Goal: Task Accomplishment & Management: Complete application form

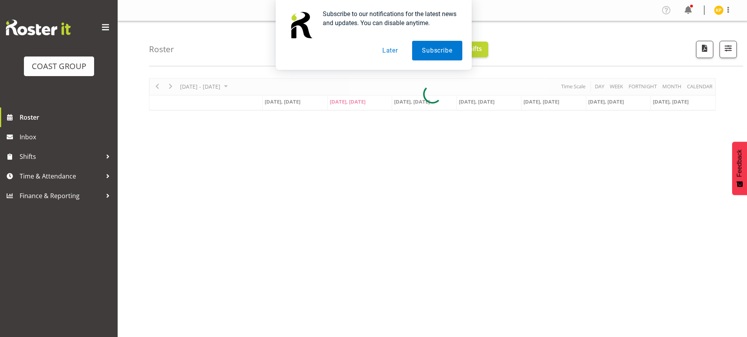
drag, startPoint x: 541, startPoint y: 219, endPoint x: 392, endPoint y: 51, distance: 224.4
click at [392, 51] on button "Later" at bounding box center [389, 51] width 35 height 20
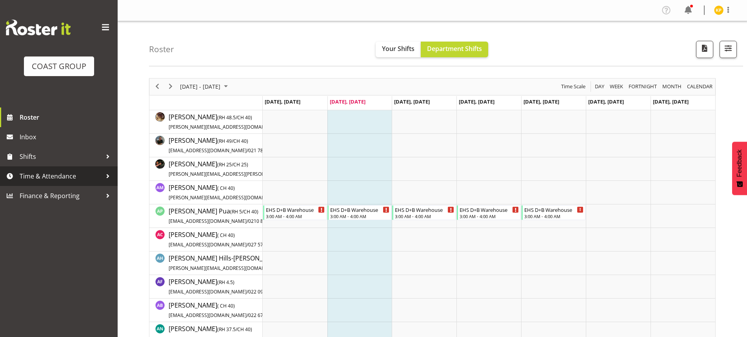
click at [59, 177] on span "Time & Attendance" at bounding box center [61, 176] width 82 height 12
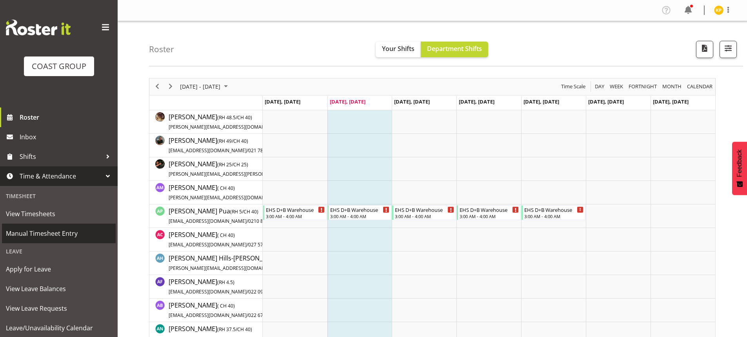
click at [56, 235] on span "Manual Timesheet Entry" at bounding box center [59, 233] width 106 height 12
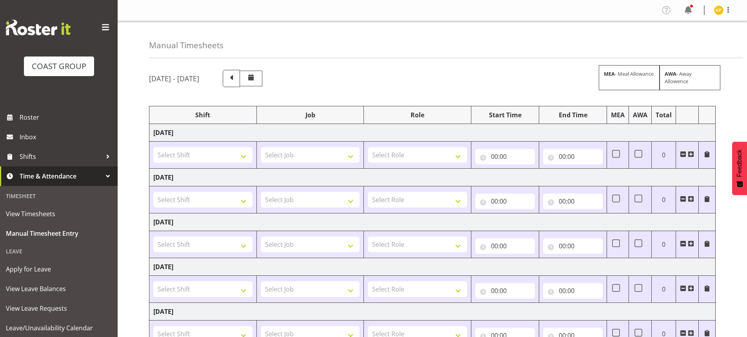
drag, startPoint x: 406, startPoint y: 30, endPoint x: 417, endPoint y: 11, distance: 21.9
drag, startPoint x: 417, startPoint y: 11, endPoint x: 422, endPoint y: 2, distance: 9.9
click at [422, 2] on div "Profile Log Out" at bounding box center [432, 10] width 629 height 21
click at [506, 154] on input "00:00" at bounding box center [505, 157] width 60 height 16
click at [530, 180] on select "00 01 02 03 04 05 06 07 08 09 10 11 12 13 14 15 16 17 18 19 20 21 22 23" at bounding box center [529, 177] width 18 height 16
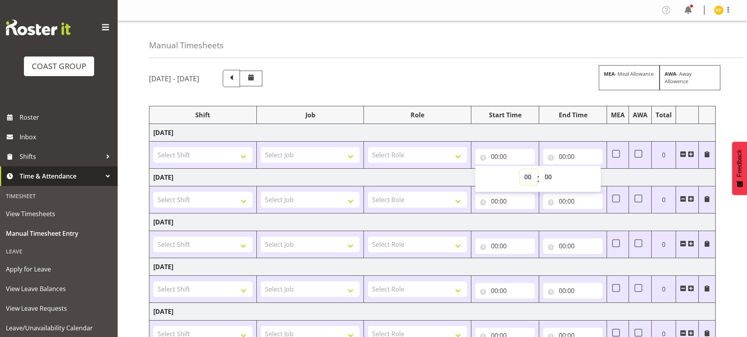
select select "6"
click at [520, 169] on select "00 01 02 03 04 05 06 07 08 09 10 11 12 13 14 15 16 17 18 19 20 21 22 23" at bounding box center [529, 177] width 18 height 16
type input "06:00"
click at [572, 156] on input "00:00" at bounding box center [573, 157] width 60 height 16
click at [599, 177] on select "00 01 02 03 04 05 06 07 08 09 10 11 12 13 14 15 16 17 18 19 20 21 22 23" at bounding box center [597, 177] width 18 height 16
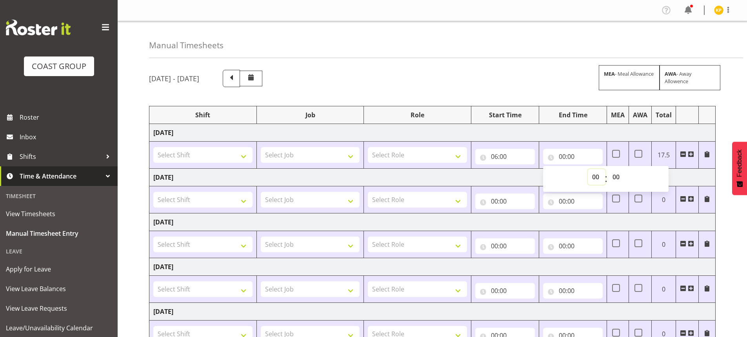
select select "2"
click at [588, 169] on select "00 01 02 03 04 05 06 07 08 09 10 11 12 13 14 15 16 17 18 19 20 21 22 23" at bounding box center [597, 177] width 18 height 16
type input "02:00"
click at [593, 178] on select "00 01 02 03 04 05 06 07 08 09 10 11 12 13 14 15 16 17 18 19 20 21 22 23" at bounding box center [597, 177] width 18 height 16
select select "14"
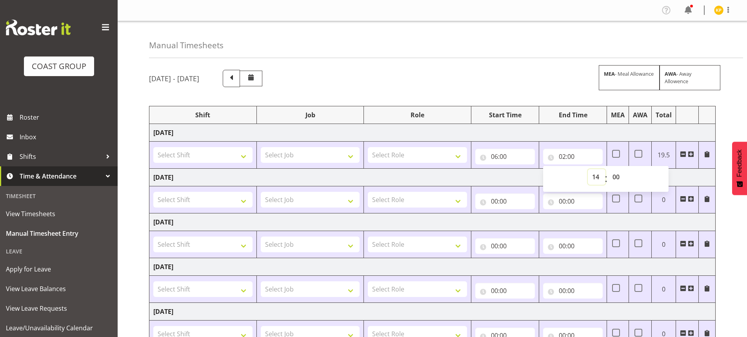
click at [588, 169] on select "00 01 02 03 04 05 06 07 08 09 10 11 12 13 14 15 16 17 18 19 20 21 22 23" at bounding box center [597, 177] width 18 height 16
type input "14:00"
click at [693, 154] on span at bounding box center [691, 154] width 6 height 6
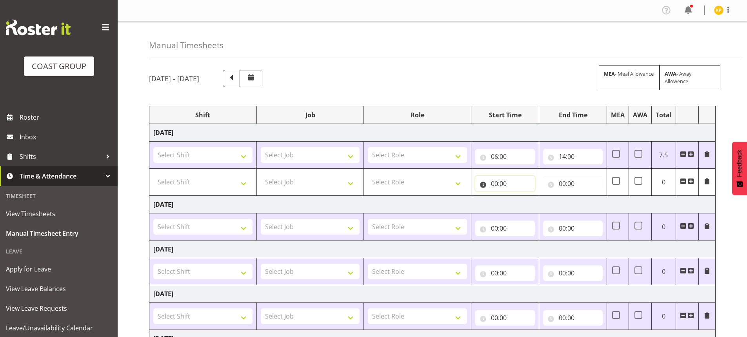
click at [500, 187] on input "00:00" at bounding box center [505, 184] width 60 height 16
click at [525, 202] on select "00 01 02 03 04 05 06 07 08 09 10 11 12 13 14 15 16 17 18 19 20 21 22 23" at bounding box center [529, 204] width 18 height 16
select select "14"
click at [520, 196] on select "00 01 02 03 04 05 06 07 08 09 10 11 12 13 14 15 16 17 18 19 20 21 22 23" at bounding box center [529, 204] width 18 height 16
type input "14:00"
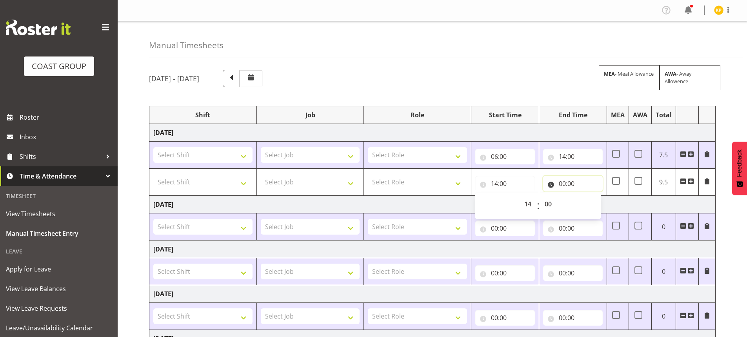
click at [568, 179] on input "00:00" at bounding box center [573, 184] width 60 height 16
click at [593, 204] on select "00 01 02 03 04 05 06 07 08 09 10 11 12 13 14 15 16 17 18 19 20 21 22 23" at bounding box center [597, 204] width 18 height 16
select select "18"
click at [588, 196] on select "00 01 02 03 04 05 06 07 08 09 10 11 12 13 14 15 16 17 18 19 20 21 22 23" at bounding box center [597, 204] width 18 height 16
type input "18:00"
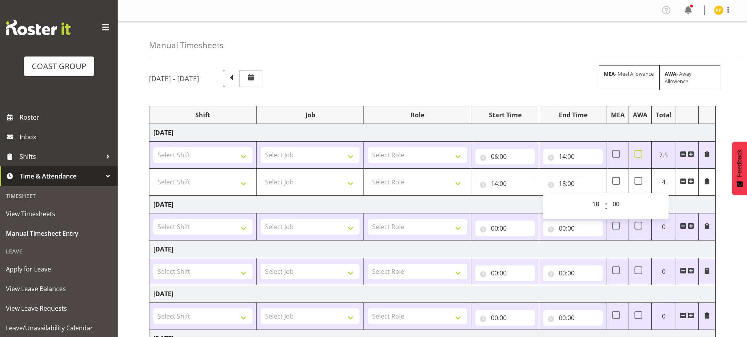
click at [637, 154] on span at bounding box center [638, 154] width 8 height 8
click at [637, 154] on input "checkbox" at bounding box center [636, 153] width 5 height 5
checkbox input "true"
click at [188, 154] on select "Select Shift ABB Collection ABB Delivery AKL Baby Expo AKL Baby Expo Break AKL …" at bounding box center [202, 155] width 99 height 16
click at [153, 147] on select "Select Shift ABB Collection ABB Delivery AKL Baby Expo AKL Baby Expo Break AKL …" at bounding box center [202, 155] width 99 height 16
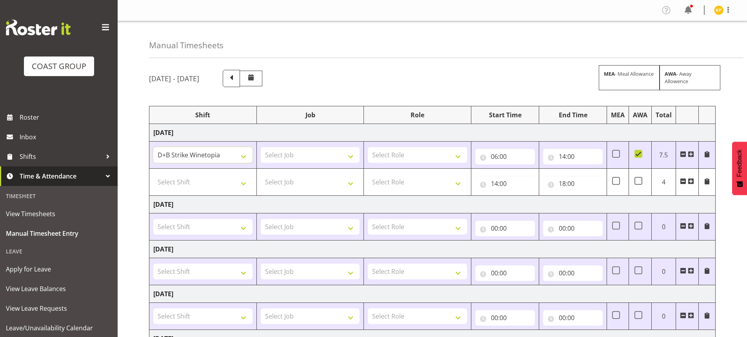
scroll to position [118, 0]
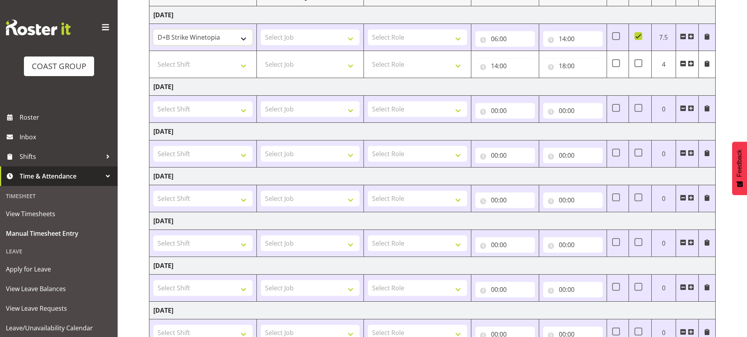
click at [216, 37] on select "ABB Collection ABB Delivery AKL Baby Expo AKL Baby Expo Break AKL Baby Expo Loa…" at bounding box center [202, 37] width 99 height 16
click at [153, 29] on select "ABB Collection ABB Delivery AKL Baby Expo AKL Baby Expo Break AKL Baby Expo Loa…" at bounding box center [202, 37] width 99 height 16
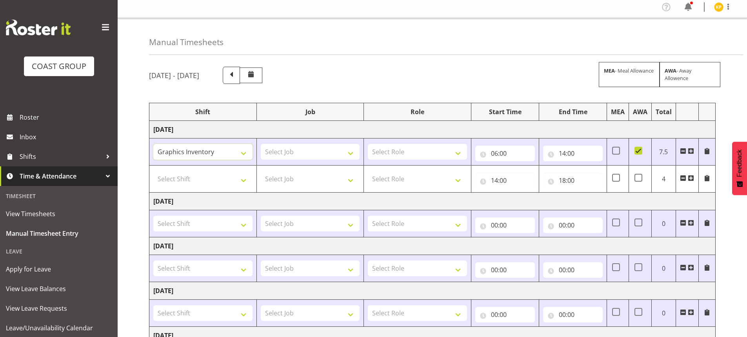
scroll to position [0, 0]
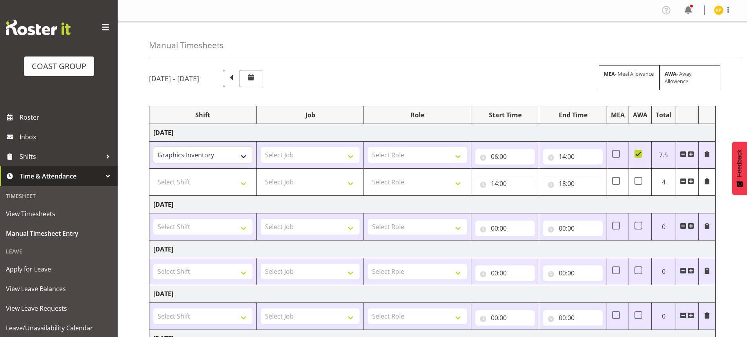
click at [214, 154] on select "ABB Collection ABB Delivery AKL Baby Expo AKL Baby Expo Break AKL Baby Expo Loa…" at bounding box center [202, 155] width 99 height 16
select select "1352"
click at [153, 147] on select "ABB Collection ABB Delivery AKL Baby Expo AKL Baby Expo Break AKL Baby Expo Loa…" at bounding box center [202, 155] width 99 height 16
click at [331, 156] on select "Select Job 1 Carlton Events 1 [PERSON_NAME][GEOGRAPHIC_DATA] 1 [PERSON_NAME][GE…" at bounding box center [310, 155] width 99 height 16
select select "69"
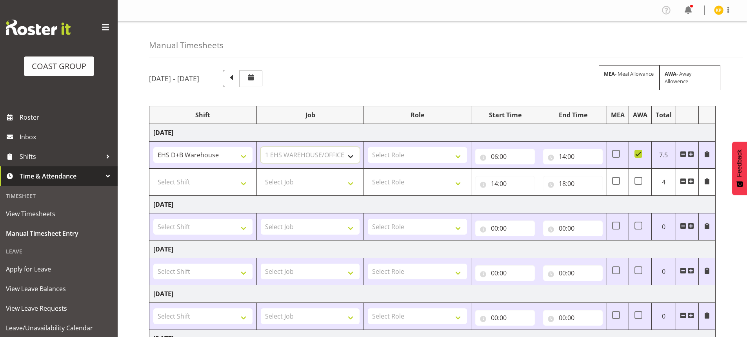
click at [261, 147] on select "Select Job 1 Carlton Events 1 [PERSON_NAME][GEOGRAPHIC_DATA] 1 [PERSON_NAME][GE…" at bounding box center [310, 155] width 99 height 16
click at [425, 153] on select "Select Role EHS AKL D+B" at bounding box center [417, 155] width 99 height 16
select select "194"
click at [368, 147] on select "Select Role EHS AKL D+B" at bounding box center [417, 155] width 99 height 16
click at [329, 155] on select "1 Carlton Events 1 [PERSON_NAME] 1 [PERSON_NAME][GEOGRAPHIC_DATA] 1 EHS WAREHOU…" at bounding box center [310, 155] width 99 height 16
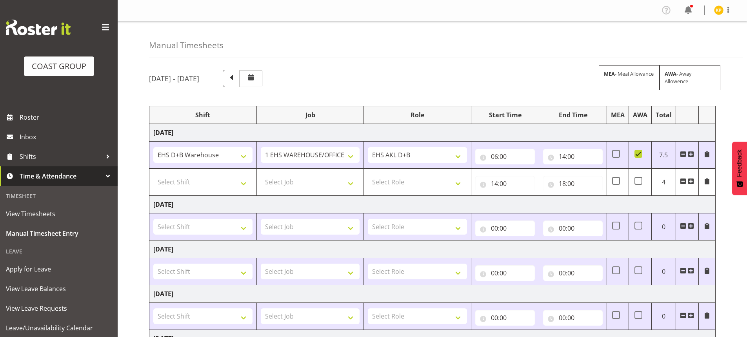
click at [370, 169] on td "Select Role EHS AKL D+B" at bounding box center [417, 182] width 107 height 27
click at [201, 186] on select "Select Shift ABB Collection ABB Delivery AKL Baby Expo AKL Baby Expo Break AKL …" at bounding box center [202, 182] width 99 height 16
click at [153, 174] on select "Select Shift ABB Collection ABB Delivery AKL Baby Expo AKL Baby Expo Break AKL …" at bounding box center [202, 182] width 99 height 16
click at [217, 181] on select "ABB Collection ABB Delivery AKL Baby Expo AKL Baby Expo Break AKL Baby Expo Loa…" at bounding box center [202, 182] width 99 height 16
select select "56534"
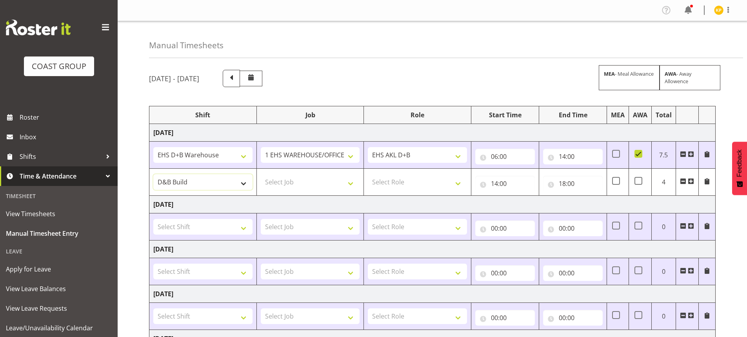
click at [153, 174] on select "ABB Collection ABB Delivery AKL Baby Expo AKL Baby Expo Break AKL Baby Expo Loa…" at bounding box center [202, 182] width 99 height 16
click at [402, 175] on select "Select Role EHS AKL D+B" at bounding box center [417, 182] width 99 height 16
select select "194"
click at [368, 174] on select "Select Role EHS AKL D+B" at bounding box center [417, 182] width 99 height 16
click at [309, 183] on select "Select Job 1 Carlton Events 1 [PERSON_NAME][GEOGRAPHIC_DATA] 1 [PERSON_NAME][GE…" at bounding box center [310, 182] width 99 height 16
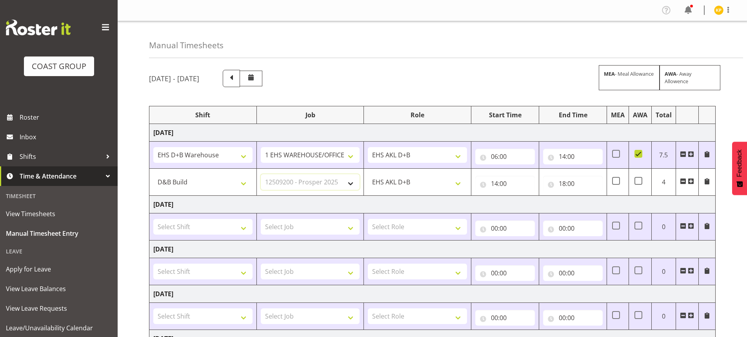
click at [261, 174] on select "Select Job 1 Carlton Events 1 [PERSON_NAME][GEOGRAPHIC_DATA] 1 [PERSON_NAME][GE…" at bounding box center [310, 182] width 99 height 16
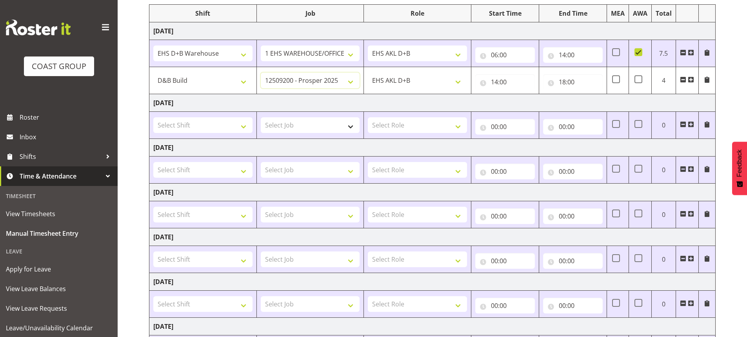
scroll to position [98, 0]
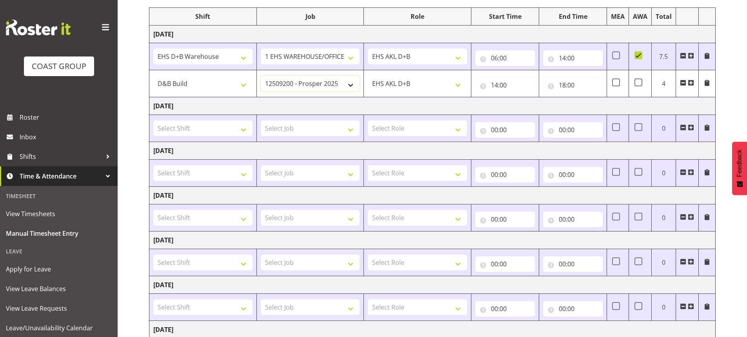
click at [303, 83] on select "1 Carlton Events 1 [PERSON_NAME] 1 [PERSON_NAME][GEOGRAPHIC_DATA] 1 EHS WAREHOU…" at bounding box center [310, 84] width 99 height 16
select select "8627"
click at [261, 76] on select "1 Carlton Events 1 [PERSON_NAME] 1 [PERSON_NAME][GEOGRAPHIC_DATA] 1 EHS WAREHOU…" at bounding box center [310, 84] width 99 height 16
click at [203, 132] on select "Select Shift ABB Collection ABB Delivery AKL Baby Expo AKL Baby Expo Break AKL …" at bounding box center [202, 128] width 99 height 16
select select "56534"
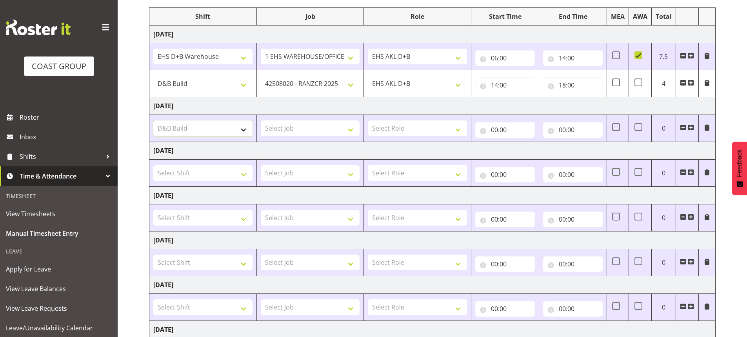
click at [153, 120] on select "Select Shift ABB Collection ABB Delivery AKL Baby Expo AKL Baby Expo Break AKL …" at bounding box center [202, 128] width 99 height 16
click at [328, 129] on select "Select Job 1 Carlton Events 1 [PERSON_NAME][GEOGRAPHIC_DATA] 1 [PERSON_NAME][GE…" at bounding box center [310, 128] width 99 height 16
click at [261, 120] on select "Select Job 1 Carlton Events 1 [PERSON_NAME][GEOGRAPHIC_DATA] 1 [PERSON_NAME][GE…" at bounding box center [310, 128] width 99 height 16
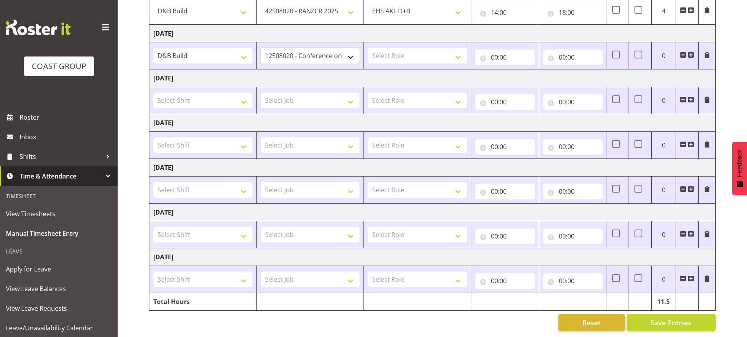
click at [306, 49] on select "1 Carlton Events 1 [PERSON_NAME] 1 [PERSON_NAME][GEOGRAPHIC_DATA] 1 EHS WAREHOU…" at bounding box center [310, 56] width 99 height 16
click at [261, 48] on select "1 Carlton Events 1 [PERSON_NAME] 1 [PERSON_NAME][GEOGRAPHIC_DATA] 1 EHS WAREHOU…" at bounding box center [310, 56] width 99 height 16
click at [311, 51] on select "1 Carlton Events 1 [PERSON_NAME] 1 [PERSON_NAME][GEOGRAPHIC_DATA] 1 EHS WAREHOU…" at bounding box center [310, 56] width 99 height 16
select select "8627"
click at [261, 48] on select "1 Carlton Events 1 [PERSON_NAME] 1 [PERSON_NAME][GEOGRAPHIC_DATA] 1 EHS WAREHOU…" at bounding box center [310, 56] width 99 height 16
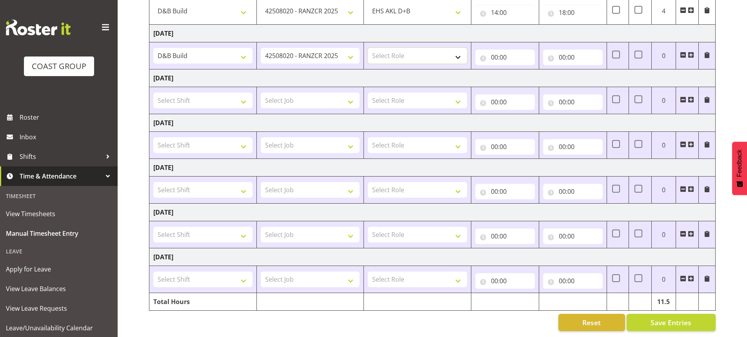
click at [416, 48] on select "Select Role EHS AKL D+B" at bounding box center [417, 56] width 99 height 16
select select "194"
click at [368, 48] on select "Select Role EHS AKL D+B" at bounding box center [417, 56] width 99 height 16
click at [509, 55] on input "00:00" at bounding box center [505, 57] width 60 height 16
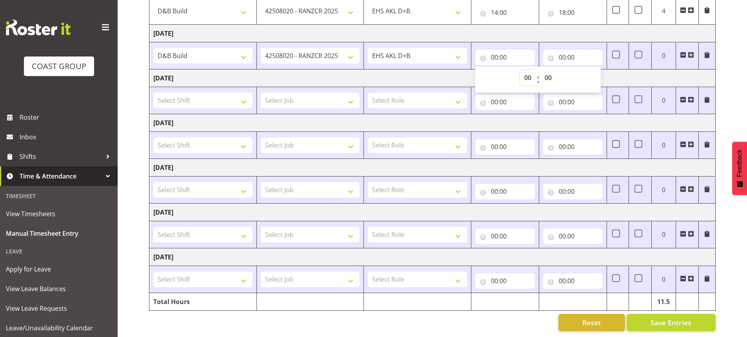
click at [524, 73] on select "00 01 02 03 04 05 06 07 08 09 10 11 12 13 14 15 16 17 18 19 20 21 22 23" at bounding box center [529, 78] width 18 height 16
select select "7"
click at [520, 70] on select "00 01 02 03 04 05 06 07 08 09 10 11 12 13 14 15 16 17 18 19 20 21 22 23" at bounding box center [529, 78] width 18 height 16
type input "07:00"
click at [568, 51] on input "00:00" at bounding box center [573, 57] width 60 height 16
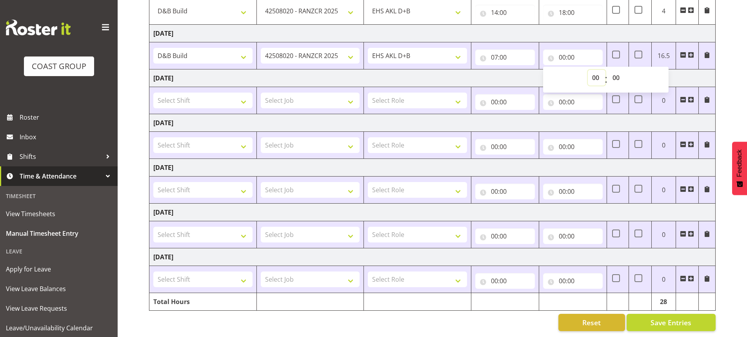
click at [591, 71] on select "00 01 02 03 04 05 06 07 08 09 10 11 12 13 14 15 16 17 18 19 20 21 22 23" at bounding box center [597, 78] width 18 height 16
click at [593, 71] on select "00 01 02 03 04 05 06 07 08 09 10 11 12 13 14 15 16 17 18 19 20 21 22 23" at bounding box center [597, 78] width 18 height 16
select select "19"
click at [588, 70] on select "00 01 02 03 04 05 06 07 08 09 10 11 12 13 14 15 16 17 18 19 20 21 22 23" at bounding box center [597, 78] width 18 height 16
type input "19:00"
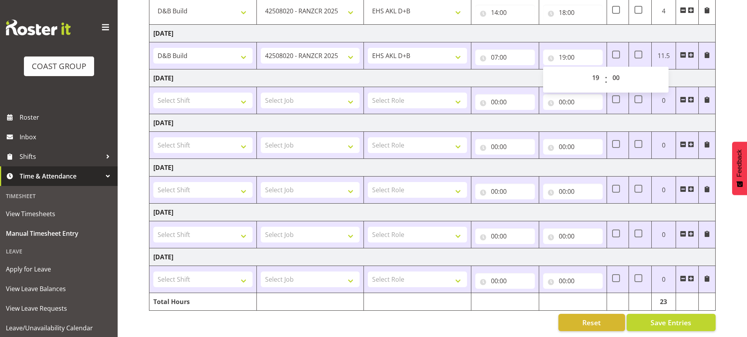
click at [334, 120] on td "[DATE]" at bounding box center [432, 123] width 566 height 18
click at [220, 274] on select "Select Shift ABB Collection ABB Delivery AKL Baby Expo AKL Baby Expo Break AKL …" at bounding box center [202, 279] width 99 height 16
select select "1352"
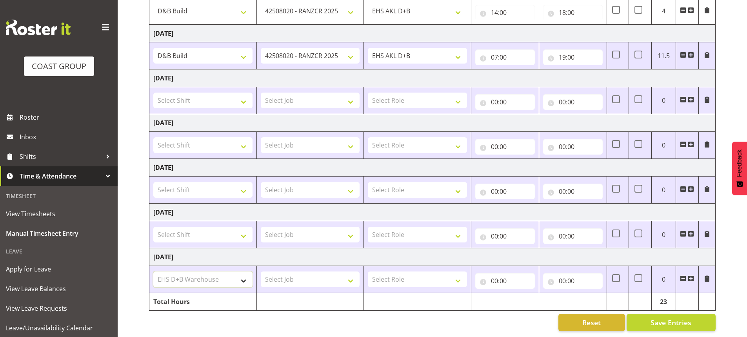
click at [153, 271] on select "Select Shift ABB Collection ABB Delivery AKL Baby Expo AKL Baby Expo Break AKL …" at bounding box center [202, 279] width 99 height 16
click at [319, 273] on select "Select Job 1 Carlton Events 1 [PERSON_NAME][GEOGRAPHIC_DATA] 1 [PERSON_NAME][GE…" at bounding box center [310, 279] width 99 height 16
select select "69"
click at [261, 271] on select "Select Job 1 Carlton Events 1 [PERSON_NAME][GEOGRAPHIC_DATA] 1 [PERSON_NAME][GE…" at bounding box center [310, 279] width 99 height 16
click at [429, 276] on select "Select Role EHS AKL D+B" at bounding box center [417, 279] width 99 height 16
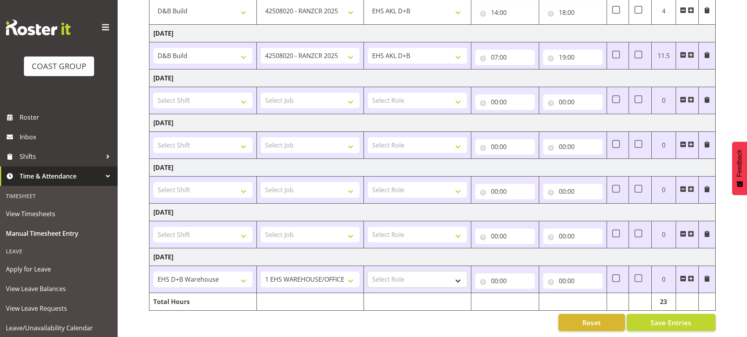
select select "194"
click at [368, 271] on select "Select Role EHS AKL D+B" at bounding box center [417, 279] width 99 height 16
click at [496, 275] on input "00:00" at bounding box center [505, 281] width 60 height 16
click at [529, 295] on select "00 01 02 03 04 05 06 07 08 09 10 11 12 13 14 15 16 17 18 19 20 21 22 23" at bounding box center [529, 301] width 18 height 16
select select "6"
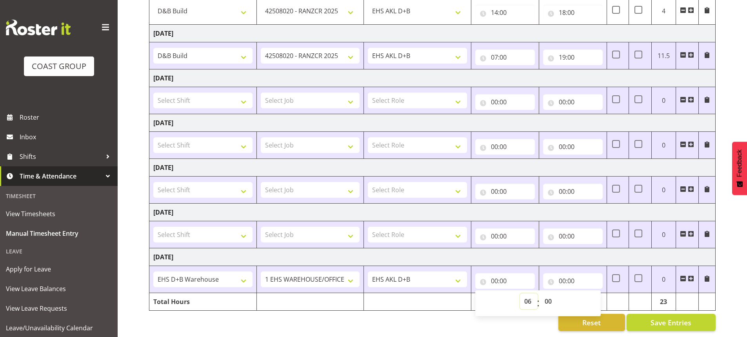
click at [520, 293] on select "00 01 02 03 04 05 06 07 08 09 10 11 12 13 14 15 16 17 18 19 20 21 22 23" at bounding box center [529, 301] width 18 height 16
type input "06:00"
click at [576, 273] on input "00:00" at bounding box center [573, 281] width 60 height 16
click at [595, 295] on select "00 01 02 03 04 05 06 07 08 09 10 11 12 13 14 15 16 17 18 19 20 21 22 23" at bounding box center [597, 301] width 18 height 16
select select "14"
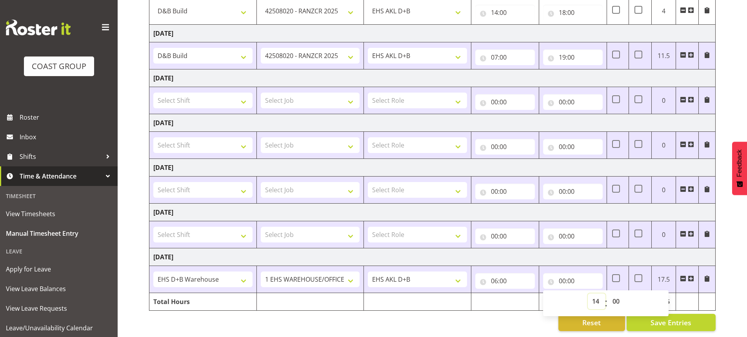
click at [588, 293] on select "00 01 02 03 04 05 06 07 08 09 10 11 12 13 14 15 16 17 18 19 20 21 22 23" at bounding box center [597, 301] width 18 height 16
type input "14:00"
click at [620, 296] on select "00 01 02 03 04 05 06 07 08 09 10 11 12 13 14 15 16 17 18 19 20 21 22 23 24 25 2…" at bounding box center [617, 301] width 18 height 16
select select "30"
click at [608, 293] on select "00 01 02 03 04 05 06 07 08 09 10 11 12 13 14 15 16 17 18 19 20 21 22 23 24 25 2…" at bounding box center [617, 301] width 18 height 16
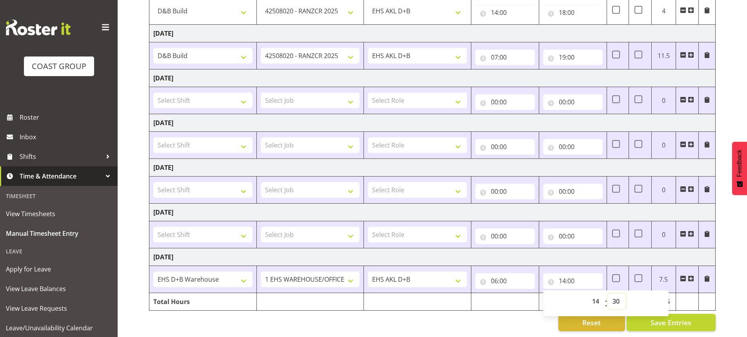
type input "14:30"
click at [603, 255] on td "[DATE]" at bounding box center [432, 257] width 566 height 18
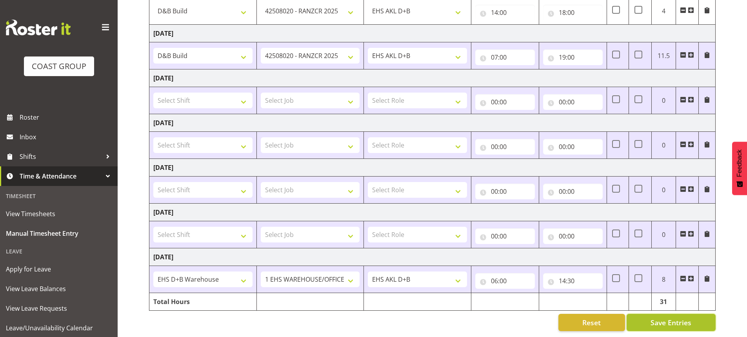
click at [656, 317] on span "Save Entries" at bounding box center [670, 322] width 41 height 10
select select "56534"
select select "8627"
type input "14:00"
type input "18:00"
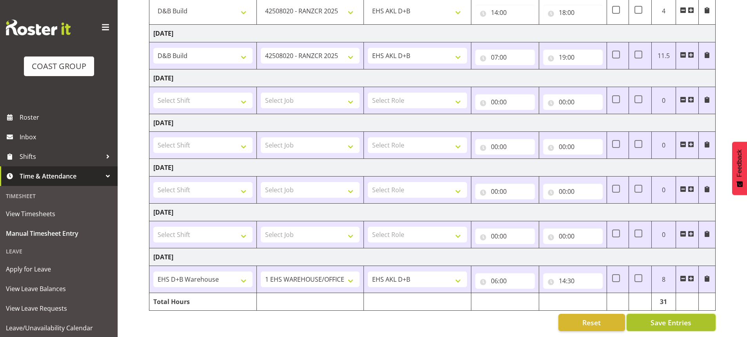
checkbox input "false"
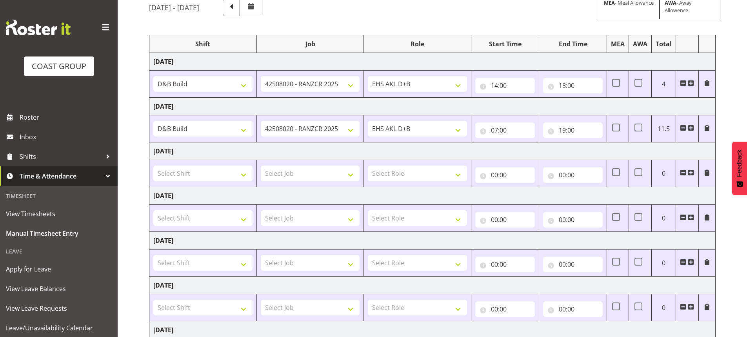
scroll to position [78, 0]
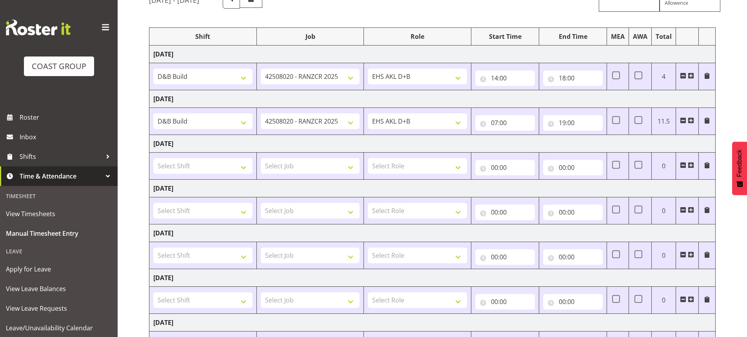
click at [692, 74] on span at bounding box center [691, 76] width 6 height 6
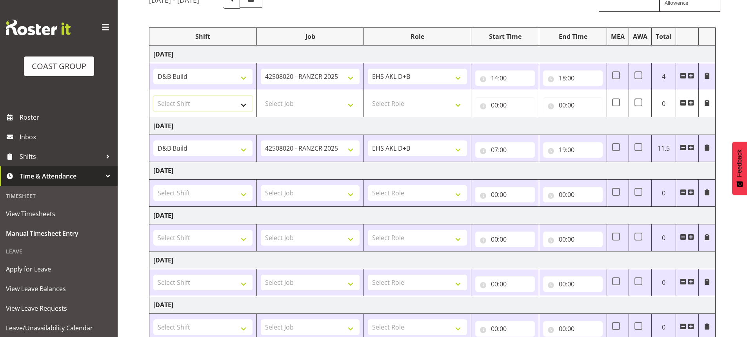
click at [221, 106] on select "Select Shift ABB Collection ABB Delivery AKL Baby Expo AKL Baby Expo Break AKL …" at bounding box center [202, 104] width 99 height 16
select select "1352"
click at [153, 96] on select "Select Shift ABB Collection ABB Delivery AKL Baby Expo AKL Baby Expo Break AKL …" at bounding box center [202, 104] width 99 height 16
click at [311, 107] on select "Select Job 1 Carlton Events 1 [PERSON_NAME][GEOGRAPHIC_DATA] 1 [PERSON_NAME][GE…" at bounding box center [310, 104] width 99 height 16
select select "69"
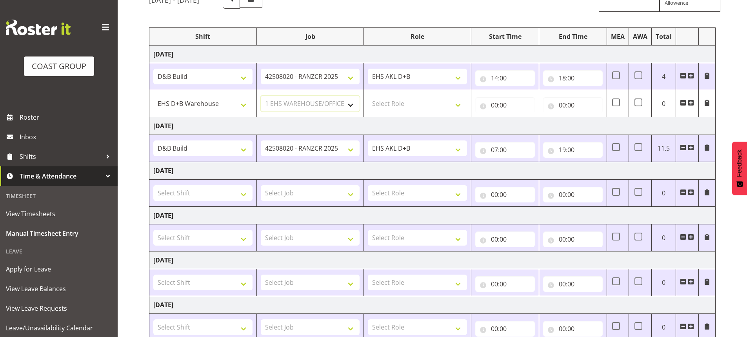
click at [261, 96] on select "Select Job 1 Carlton Events 1 [PERSON_NAME][GEOGRAPHIC_DATA] 1 [PERSON_NAME][GE…" at bounding box center [310, 104] width 99 height 16
click at [407, 102] on select "Select Role EHS AKL D+B" at bounding box center [417, 104] width 99 height 16
select select "194"
click at [368, 96] on select "Select Role EHS AKL D+B" at bounding box center [417, 104] width 99 height 16
click at [489, 104] on input "00:00" at bounding box center [505, 105] width 60 height 16
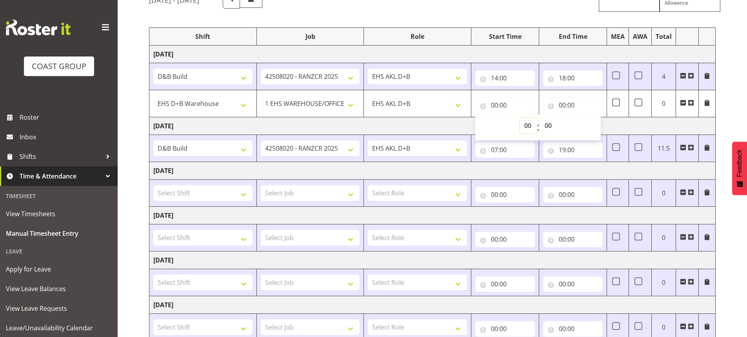
click at [525, 124] on select "00 01 02 03 04 05 06 07 08 09 10 11 12 13 14 15 16 17 18 19 20 21 22 23" at bounding box center [529, 126] width 18 height 16
select select "6"
click at [520, 118] on select "00 01 02 03 04 05 06 07 08 09 10 11 12 13 14 15 16 17 18 19 20 21 22 23" at bounding box center [529, 126] width 18 height 16
type input "06:00"
click at [565, 103] on input "00:00" at bounding box center [573, 105] width 60 height 16
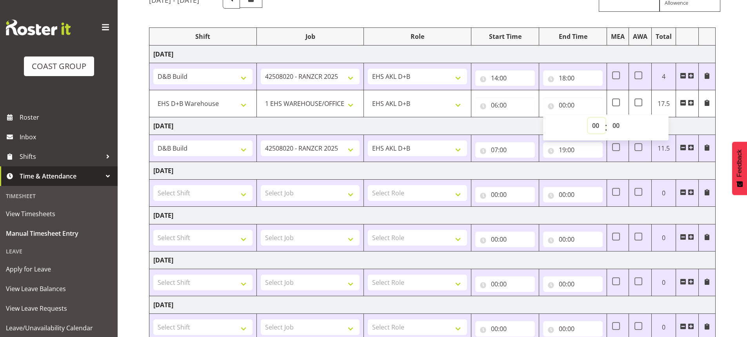
click at [597, 126] on select "00 01 02 03 04 05 06 07 08 09 10 11 12 13 14 15 16 17 18 19 20 21 22 23" at bounding box center [597, 126] width 18 height 16
select select "14"
click at [588, 118] on select "00 01 02 03 04 05 06 07 08 09 10 11 12 13 14 15 16 17 18 19 20 21 22 23" at bounding box center [597, 126] width 18 height 16
type input "14:00"
click at [705, 124] on td "[DATE]" at bounding box center [432, 126] width 566 height 18
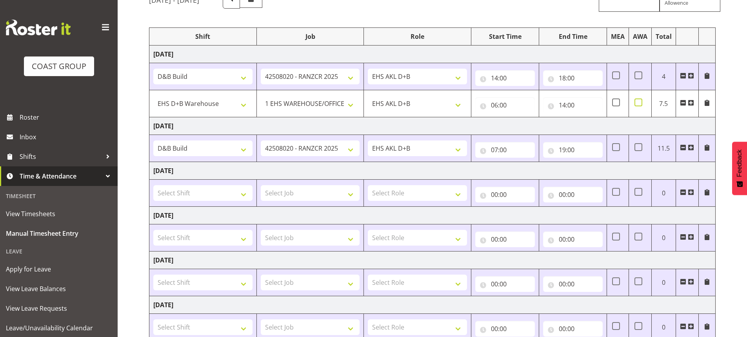
click at [638, 101] on span at bounding box center [638, 102] width 8 height 8
click at [638, 101] on input "checkbox" at bounding box center [636, 102] width 5 height 5
checkbox input "true"
drag, startPoint x: 636, startPoint y: 76, endPoint x: 639, endPoint y: 80, distance: 5.0
click at [637, 76] on span at bounding box center [638, 75] width 8 height 8
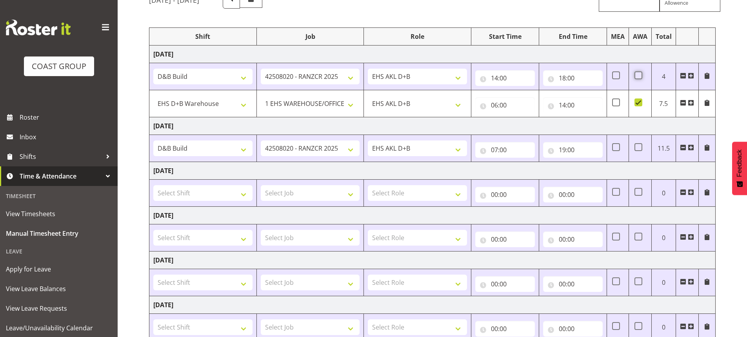
click at [637, 76] on input "checkbox" at bounding box center [636, 75] width 5 height 5
checkbox input "true"
click at [642, 103] on span at bounding box center [638, 102] width 8 height 8
click at [639, 103] on input "checkbox" at bounding box center [636, 102] width 5 height 5
checkbox input "false"
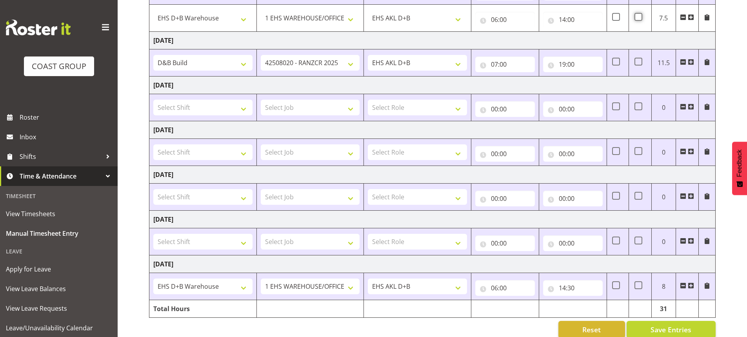
scroll to position [177, 0]
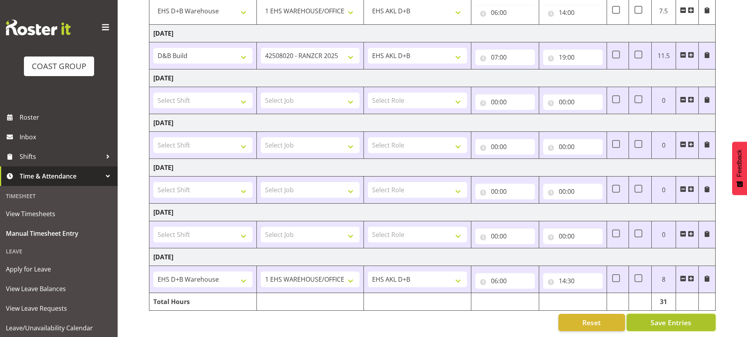
click at [679, 320] on span "Save Entries" at bounding box center [670, 322] width 41 height 10
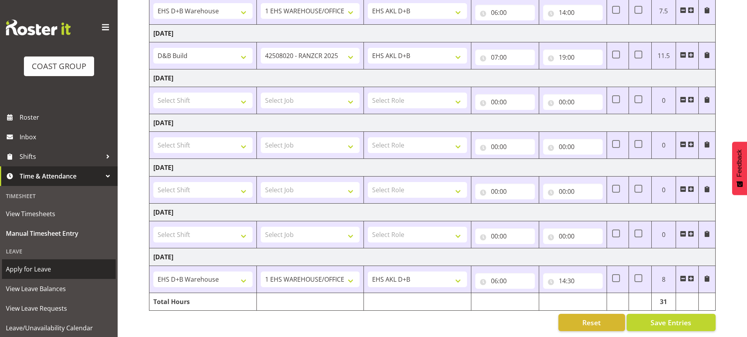
click at [64, 272] on span "Apply for Leave" at bounding box center [59, 269] width 106 height 12
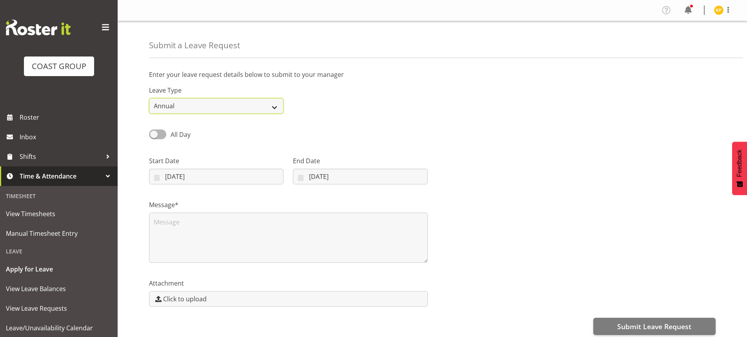
click at [201, 103] on select "Annual Sick Leave Without Pay Bereavement Domestic Violence Parental Jury Servi…" at bounding box center [216, 106] width 134 height 16
select select "Sick"
click at [149, 98] on select "Annual Sick Leave Without Pay Bereavement Domestic Violence Parental Jury Servi…" at bounding box center [216, 106] width 134 height 16
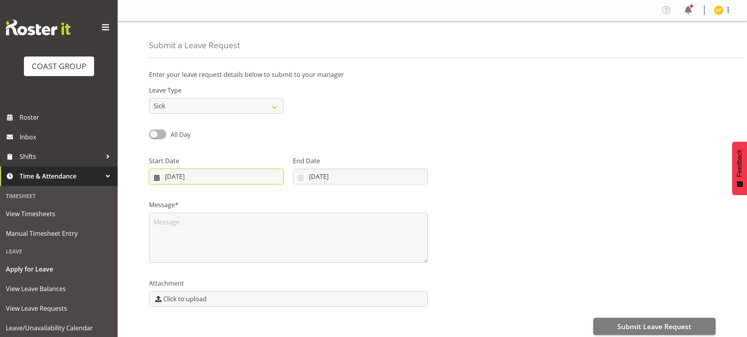
click at [191, 176] on input "19/08/2025" at bounding box center [216, 177] width 134 height 16
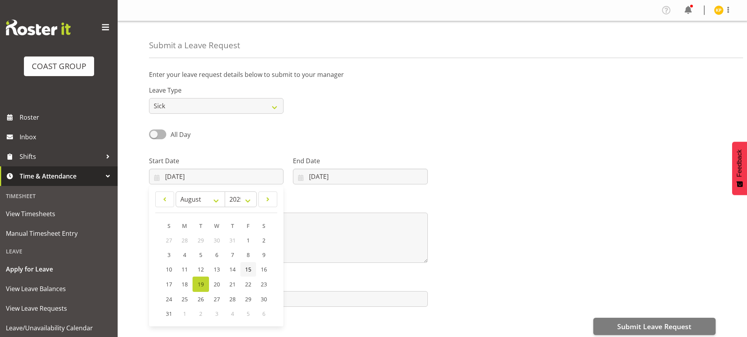
click at [248, 269] on span "15" at bounding box center [248, 268] width 6 height 7
type input "15/08/2025"
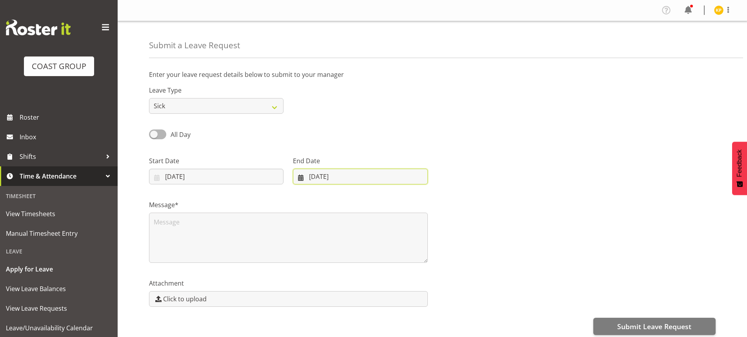
click at [323, 175] on input "19/08/2025" at bounding box center [360, 177] width 134 height 16
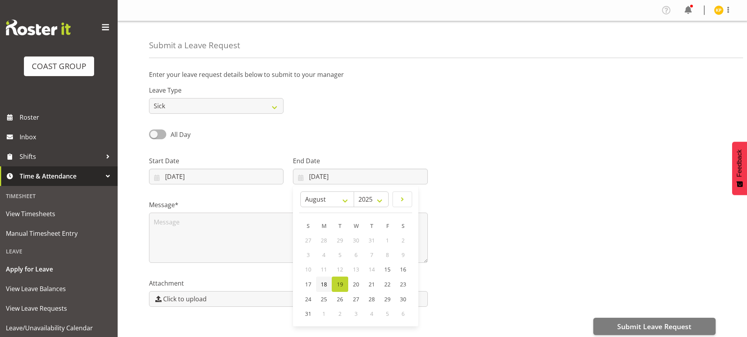
click at [326, 285] on span "18" at bounding box center [324, 283] width 6 height 7
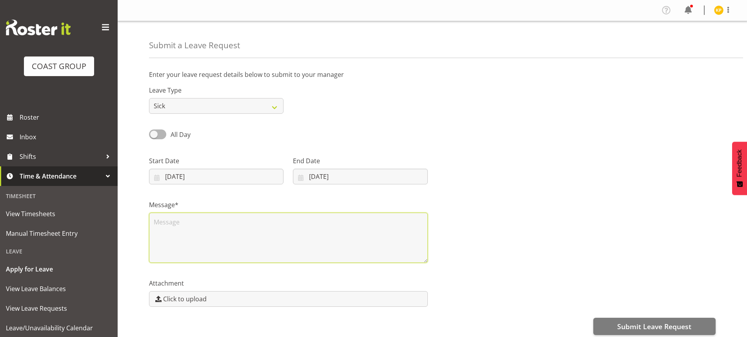
click at [311, 237] on textarea at bounding box center [288, 238] width 279 height 50
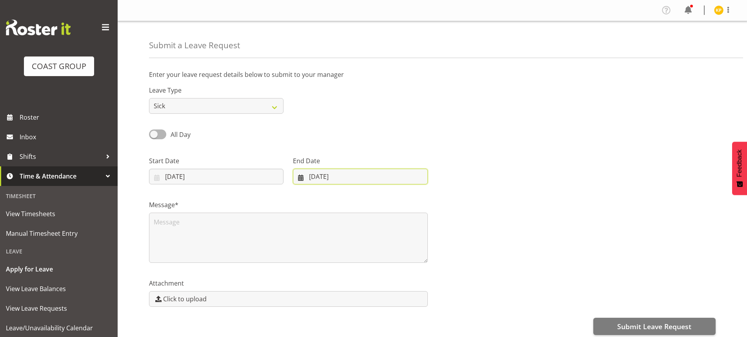
click at [314, 176] on input "18/08/2025" at bounding box center [360, 177] width 134 height 16
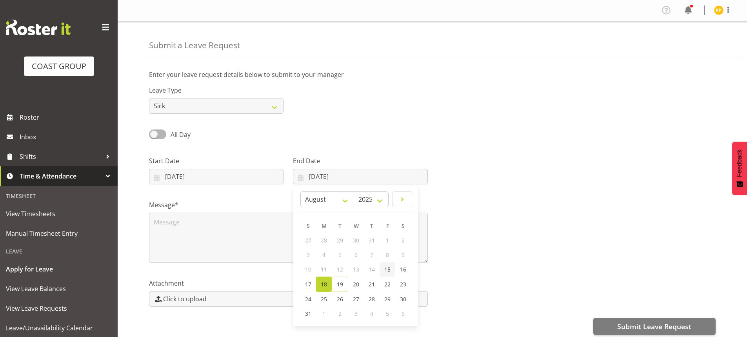
click at [386, 270] on span "15" at bounding box center [387, 268] width 6 height 7
type input "15/08/2025"
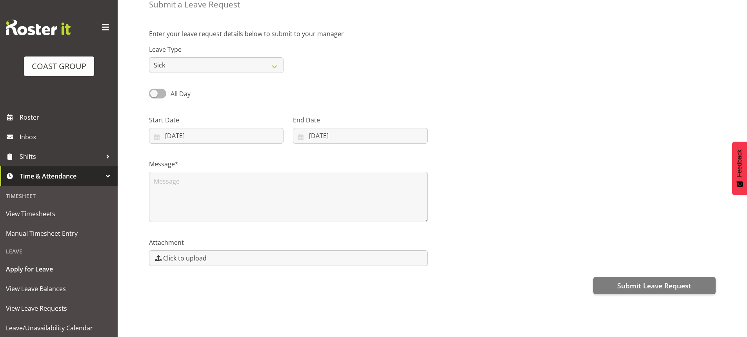
scroll to position [47, 0]
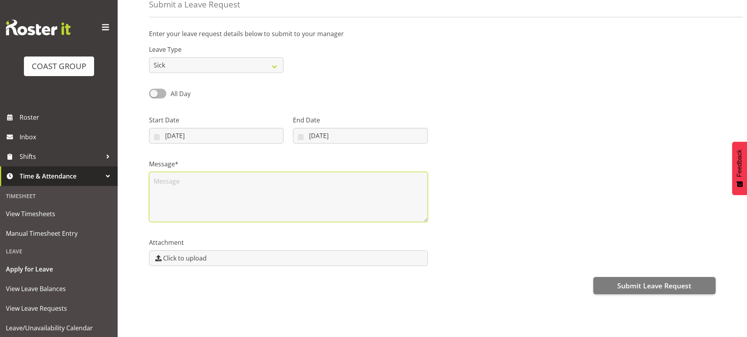
click at [215, 180] on textarea at bounding box center [288, 197] width 279 height 50
type textarea "s"
type textarea "sick"
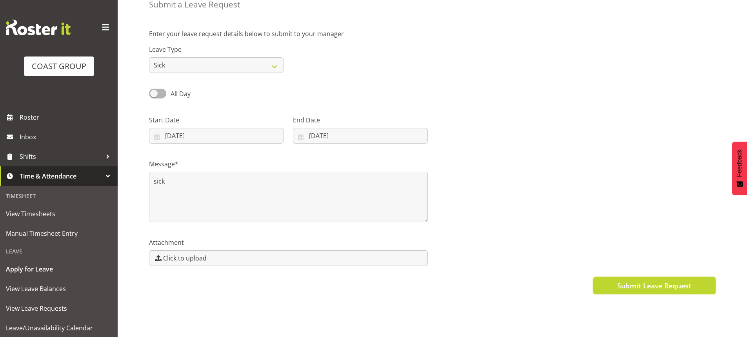
click at [633, 282] on span "Submit Leave Request" at bounding box center [654, 285] width 74 height 10
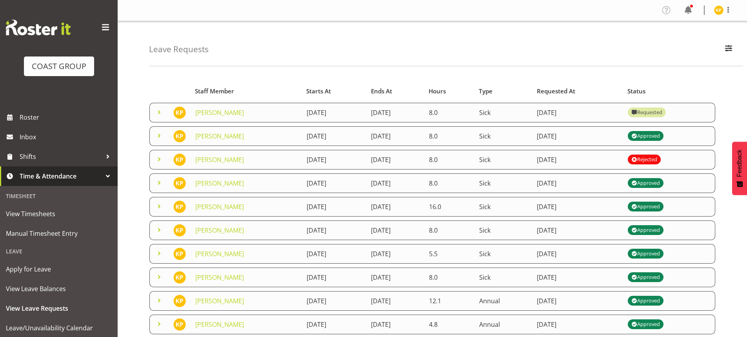
drag, startPoint x: 307, startPoint y: 162, endPoint x: 431, endPoint y: 151, distance: 124.7
click at [431, 151] on tr "Kristian Pinuela 8th August 2025 8th August 2025 8.0 Sick 13th August 2025 Reje…" at bounding box center [432, 160] width 566 height 20
click at [302, 162] on td "8th August 2025" at bounding box center [334, 160] width 65 height 20
drag, startPoint x: 301, startPoint y: 163, endPoint x: 384, endPoint y: 159, distance: 83.2
click at [384, 159] on tr "Kristian Pinuela 8th August 2025 8th August 2025 8.0 Sick 13th August 2025 Reje…" at bounding box center [432, 160] width 566 height 20
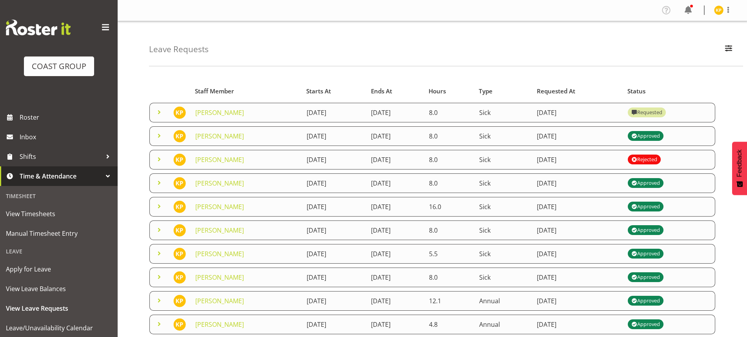
click at [385, 158] on td "8th August 2025" at bounding box center [395, 160] width 58 height 20
click at [548, 157] on td "13th August 2025" at bounding box center [577, 160] width 91 height 20
drag, startPoint x: 285, startPoint y: 162, endPoint x: 416, endPoint y: 154, distance: 131.6
click at [416, 154] on tr "Kristian Pinuela 8th August 2025 8th August 2025 8.0 Sick 13th August 2025 Reje…" at bounding box center [432, 160] width 566 height 20
click at [424, 157] on td "8th August 2025" at bounding box center [395, 160] width 58 height 20
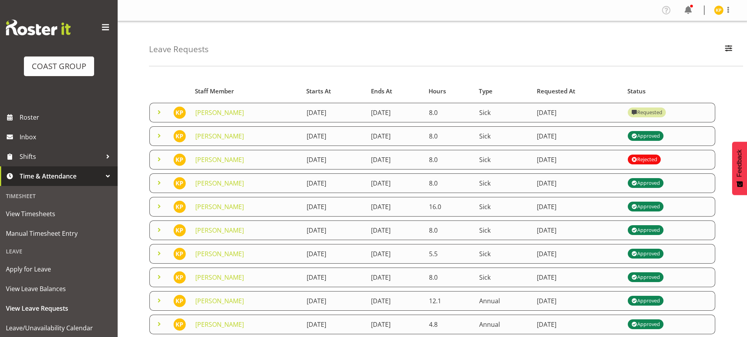
drag, startPoint x: 275, startPoint y: 163, endPoint x: 339, endPoint y: 161, distance: 64.3
click at [339, 161] on td "8th August 2025" at bounding box center [334, 160] width 65 height 20
drag, startPoint x: 382, startPoint y: 136, endPoint x: 442, endPoint y: 133, distance: 60.0
click at [424, 133] on td "8th August 2025" at bounding box center [395, 136] width 58 height 20
click at [424, 136] on td "8th August 2025" at bounding box center [395, 136] width 58 height 20
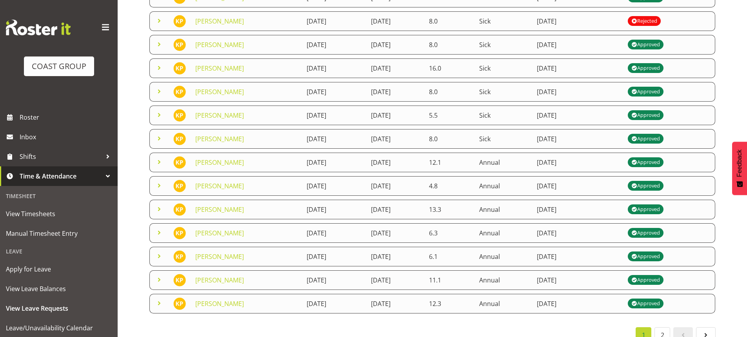
scroll to position [156, 0]
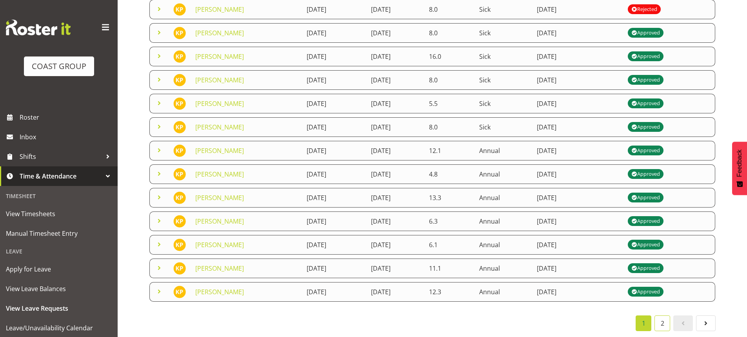
click at [665, 315] on link "2" at bounding box center [662, 323] width 16 height 16
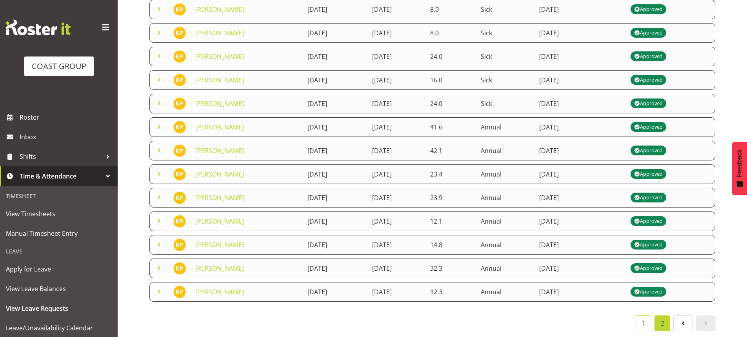
click at [647, 316] on link "1" at bounding box center [644, 323] width 16 height 16
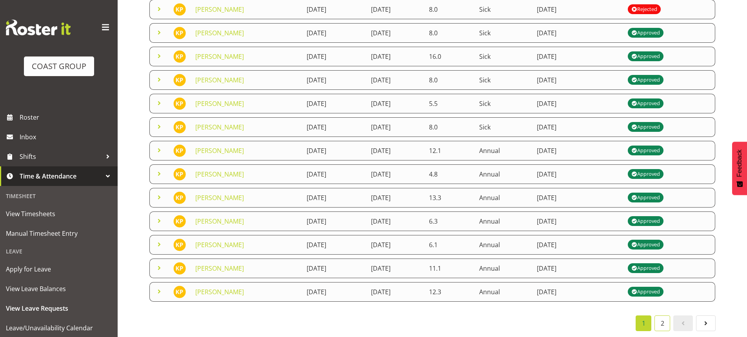
click at [663, 318] on link "2" at bounding box center [662, 323] width 16 height 16
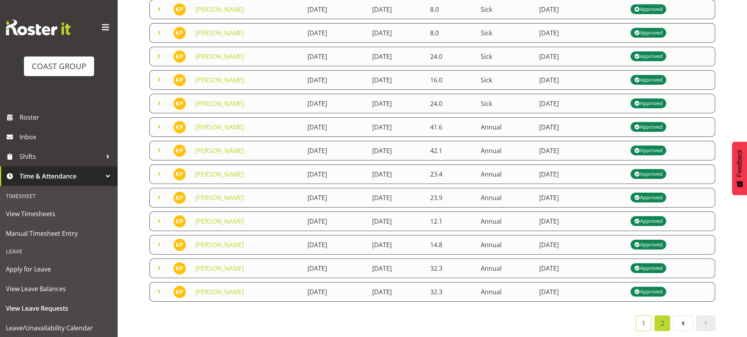
click at [646, 319] on link "1" at bounding box center [644, 323] width 16 height 16
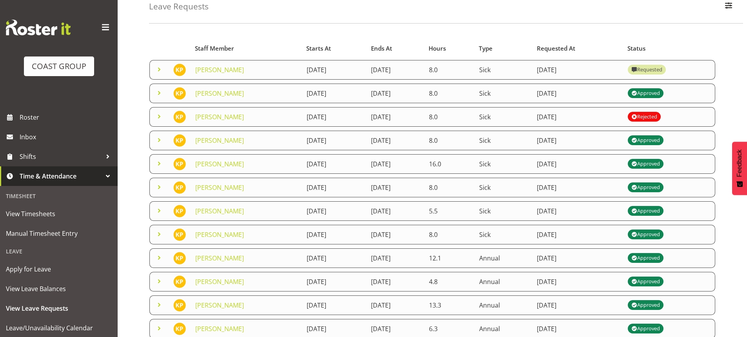
scroll to position [38, 0]
